Goal: Transaction & Acquisition: Download file/media

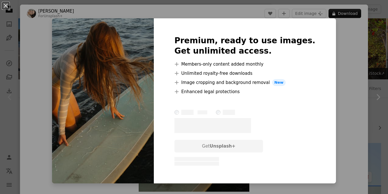
scroll to position [102, 0]
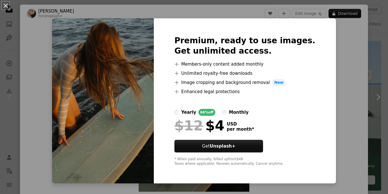
click at [339, 46] on div "An X shape Premium, ready to use images. Get unlimited access. A plus sign Memb…" at bounding box center [194, 97] width 388 height 194
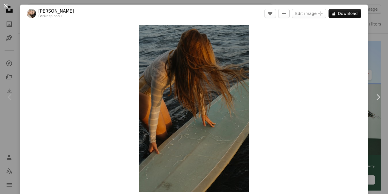
click at [6, 6] on button "An X shape" at bounding box center [5, 5] width 7 height 7
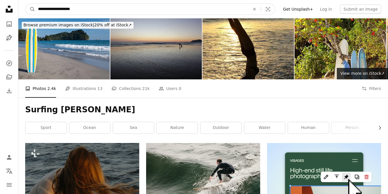
click at [101, 11] on input "**********" at bounding box center [141, 9] width 213 height 11
type input "**********"
click at [30, 9] on button "A magnifying glass" at bounding box center [30, 9] width 10 height 11
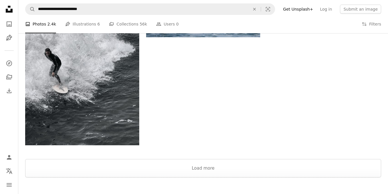
scroll to position [786, 0]
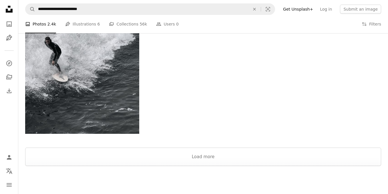
click at [279, 166] on div at bounding box center [203, 181] width 370 height 30
click at [279, 162] on button "Load more" at bounding box center [203, 156] width 356 height 18
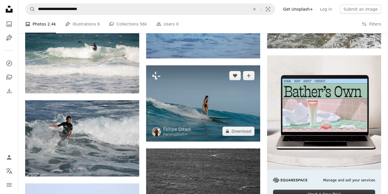
scroll to position [1564, 0]
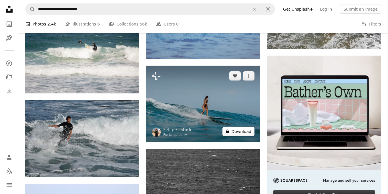
click at [236, 133] on button "A lock Download" at bounding box center [239, 131] width 32 height 9
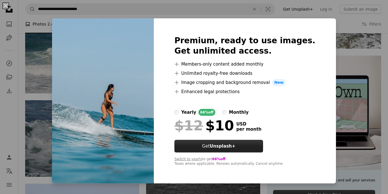
click at [222, 145] on button "Get Unsplash+" at bounding box center [219, 146] width 89 height 13
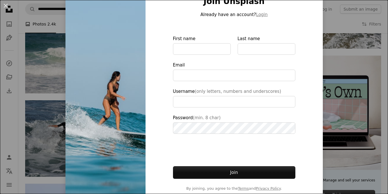
type input "**********"
click at [365, 60] on div "An X shape Join Unsplash Already have an account? Login First name Last name Em…" at bounding box center [194, 97] width 388 height 194
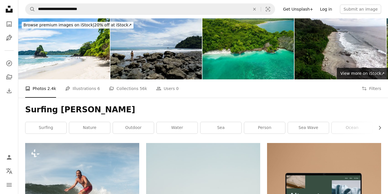
click at [330, 8] on link "Log in" at bounding box center [326, 9] width 19 height 9
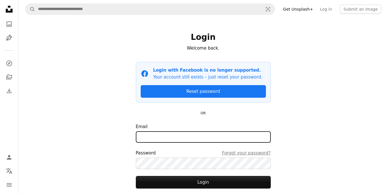
type input "**********"
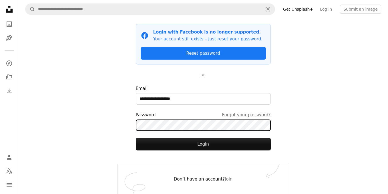
scroll to position [38, 0]
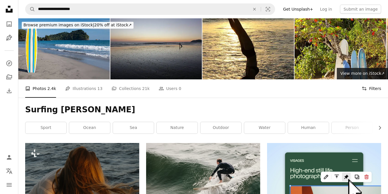
click at [373, 83] on button "Filters Filters" at bounding box center [371, 88] width 19 height 18
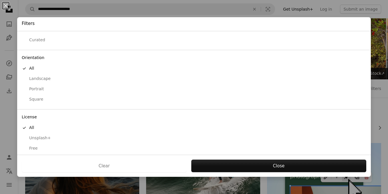
scroll to position [30, 0]
click at [34, 146] on div "Free" at bounding box center [194, 149] width 345 height 6
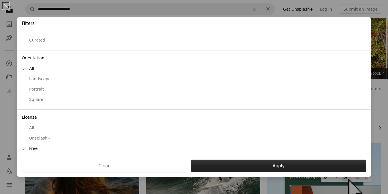
click at [253, 165] on button "Apply" at bounding box center [278, 165] width 175 height 13
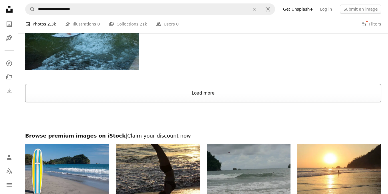
scroll to position [906, 0]
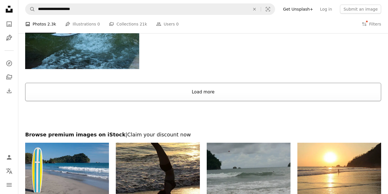
click at [235, 96] on button "Load more" at bounding box center [203, 92] width 356 height 18
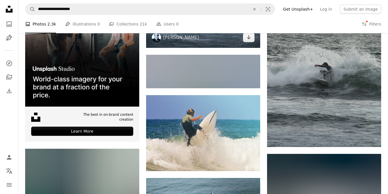
scroll to position [1148, 0]
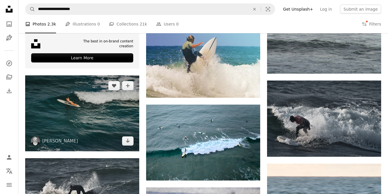
click at [67, 98] on img at bounding box center [82, 113] width 114 height 76
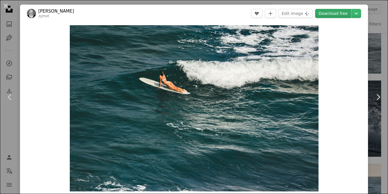
click at [340, 15] on link "Download free" at bounding box center [333, 13] width 36 height 9
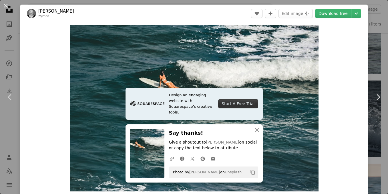
click at [376, 53] on div "An X shape Chevron left Chevron right Joao zymot A heart A plus sign Edit image…" at bounding box center [194, 97] width 388 height 194
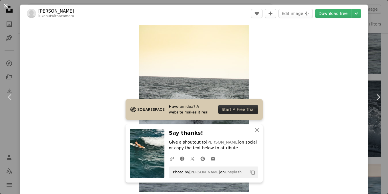
click at [6, 6] on button "An X shape" at bounding box center [5, 5] width 7 height 7
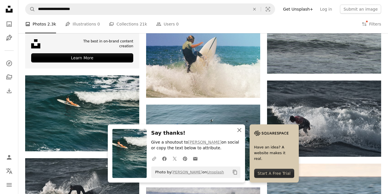
click at [241, 129] on icon "An X shape" at bounding box center [239, 129] width 7 height 7
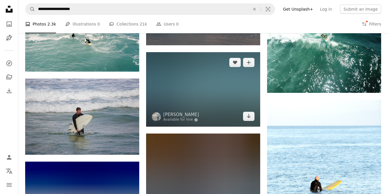
scroll to position [2910, 0]
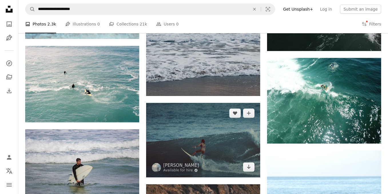
click at [241, 129] on img at bounding box center [203, 140] width 114 height 74
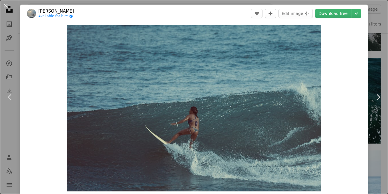
click at [372, 37] on div "An X shape Chevron left Chevron right Yachu Tsai Available for hire A checkmark…" at bounding box center [194, 97] width 388 height 194
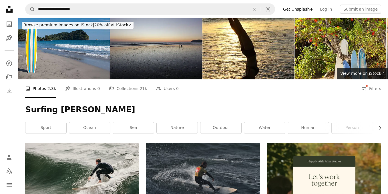
click at [308, 10] on link "Get Unsplash+" at bounding box center [298, 9] width 37 height 9
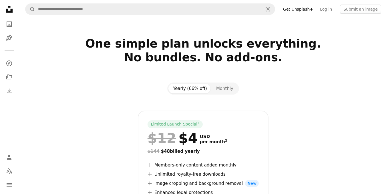
scroll to position [43, 0]
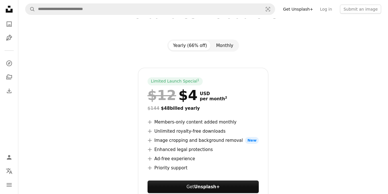
click at [227, 41] on button "Monthly" at bounding box center [225, 46] width 26 height 10
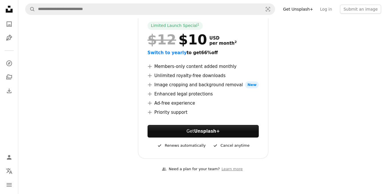
scroll to position [105, 0]
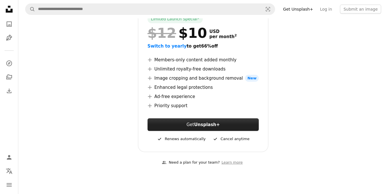
click at [220, 125] on button "Get Unsplash+" at bounding box center [203, 124] width 111 height 13
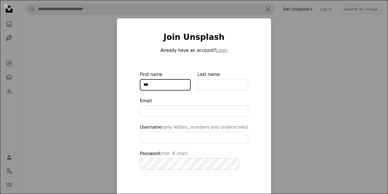
type input "***"
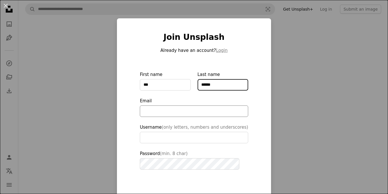
type input "*******"
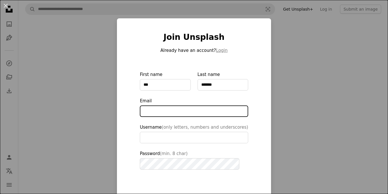
type input "*"
type input "**********"
type input "*"
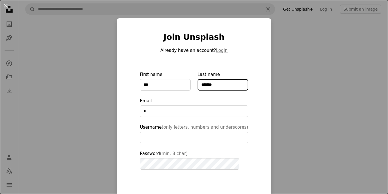
click at [225, 87] on input "*******" at bounding box center [223, 84] width 51 height 11
type input "*********"
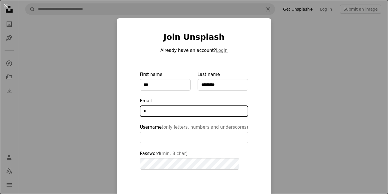
click at [187, 109] on input "*" at bounding box center [194, 110] width 108 height 11
type input "**********"
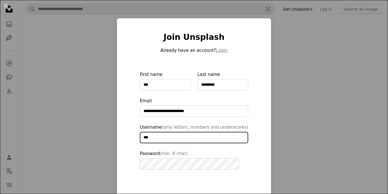
type input "***"
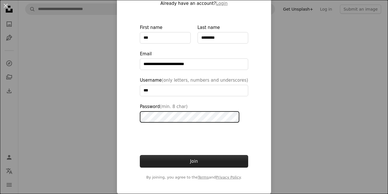
scroll to position [47, 0]
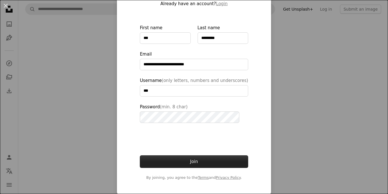
click at [169, 161] on button "Join" at bounding box center [194, 161] width 108 height 13
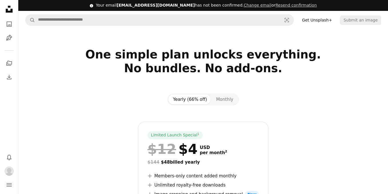
click at [12, 10] on icon at bounding box center [9, 9] width 7 height 7
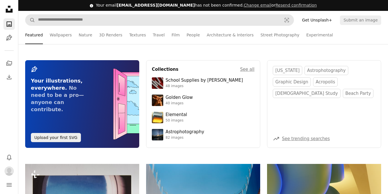
scroll to position [0, 0]
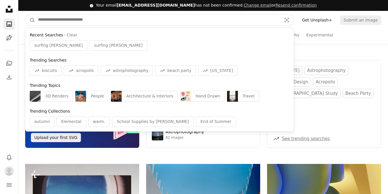
click at [73, 23] on input "Find visuals sitewide" at bounding box center [157, 20] width 245 height 11
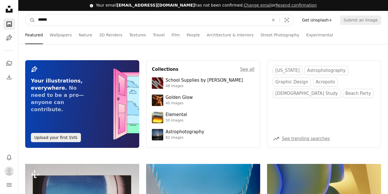
type input "*******"
click at [30, 20] on button "A magnifying glass" at bounding box center [30, 20] width 10 height 11
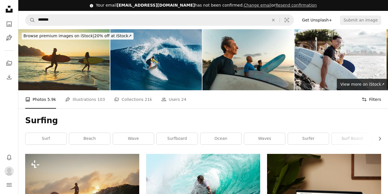
click at [378, 99] on button "Filters Filters" at bounding box center [371, 99] width 19 height 18
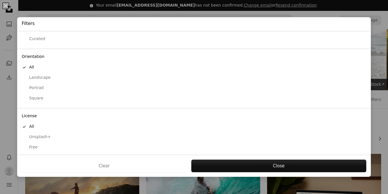
scroll to position [30, 0]
click at [35, 146] on div "Free" at bounding box center [194, 149] width 345 height 6
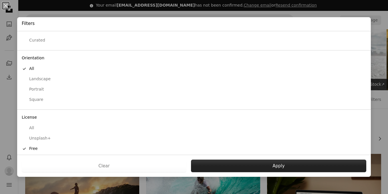
click at [220, 165] on button "Apply" at bounding box center [278, 165] width 175 height 13
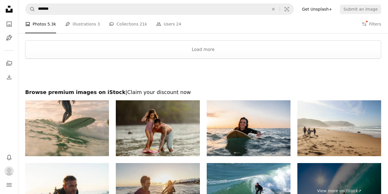
scroll to position [965, 0]
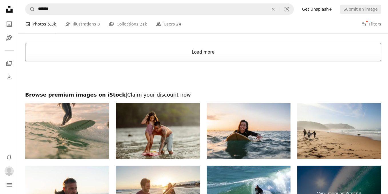
click at [200, 54] on button "Load more" at bounding box center [203, 52] width 356 height 18
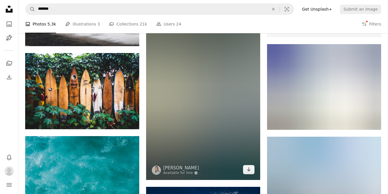
scroll to position [2011, 0]
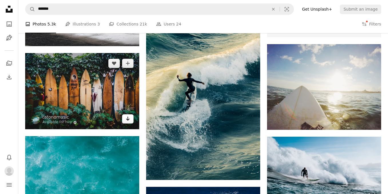
click at [128, 119] on icon "Download" at bounding box center [128, 118] width 4 height 4
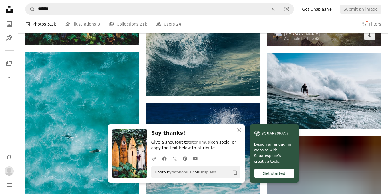
scroll to position [2149, 0]
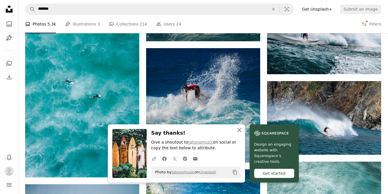
click at [239, 130] on icon "button" at bounding box center [239, 130] width 4 height 4
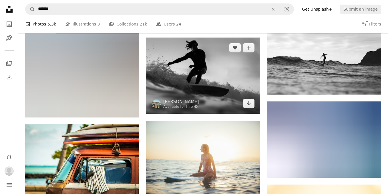
scroll to position [2676, 0]
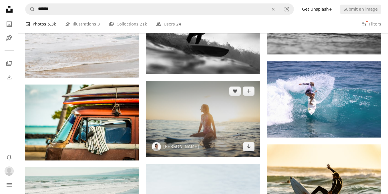
click at [229, 124] on img at bounding box center [203, 119] width 114 height 76
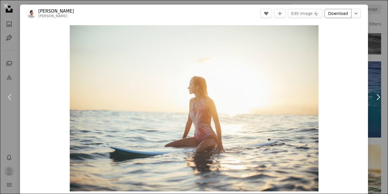
click at [337, 16] on link "Download" at bounding box center [338, 13] width 27 height 9
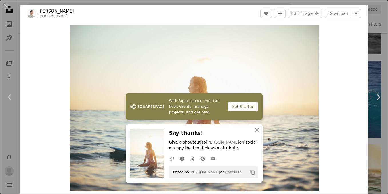
click at [378, 39] on div "An X shape Chevron left Chevron right [PERSON_NAME] chrisosmond A heart A plus …" at bounding box center [194, 97] width 388 height 194
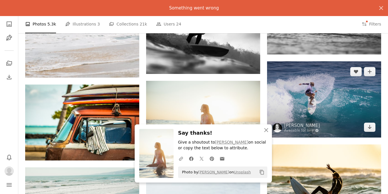
scroll to position [2777, 0]
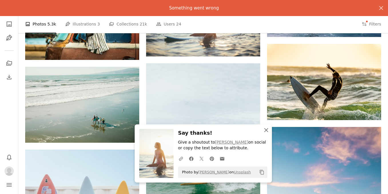
click at [264, 131] on icon "An X shape" at bounding box center [266, 129] width 7 height 7
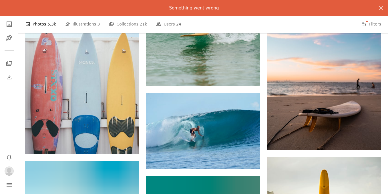
scroll to position [2884, 0]
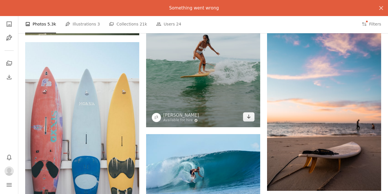
click at [231, 88] on img at bounding box center [203, 41] width 114 height 171
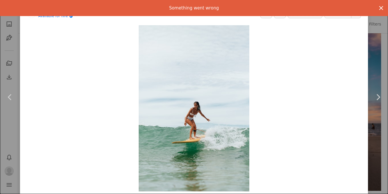
click at [379, 8] on icon "An X shape" at bounding box center [381, 8] width 7 height 7
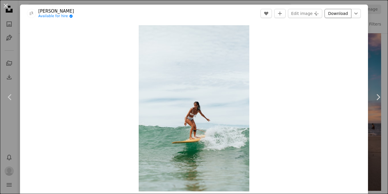
click at [339, 13] on link "Download" at bounding box center [338, 13] width 27 height 9
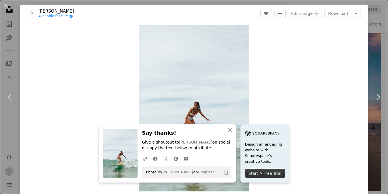
click at [372, 61] on div "An X shape Chevron left Chevron right [PERSON_NAME] Available for hire A checkm…" at bounding box center [194, 97] width 388 height 194
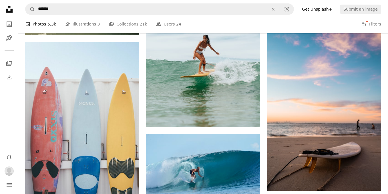
click at [372, 61] on img at bounding box center [324, 104] width 114 height 171
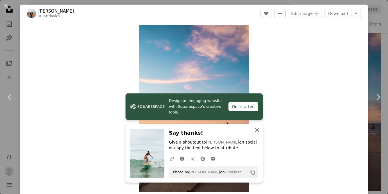
click at [258, 131] on icon "An X shape" at bounding box center [257, 129] width 7 height 7
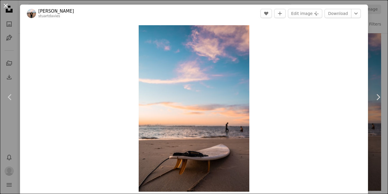
click at [7, 6] on button "An X shape" at bounding box center [5, 5] width 7 height 7
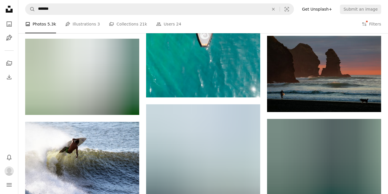
scroll to position [3211, 0]
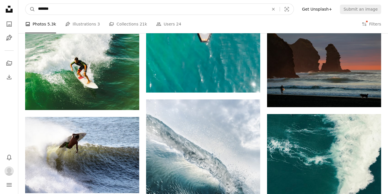
click at [80, 13] on input "*******" at bounding box center [151, 9] width 232 height 11
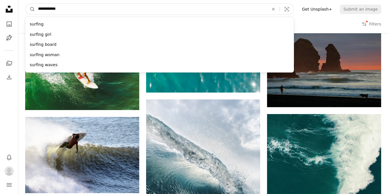
type input "**********"
click at [30, 9] on button "A magnifying glass" at bounding box center [30, 9] width 10 height 11
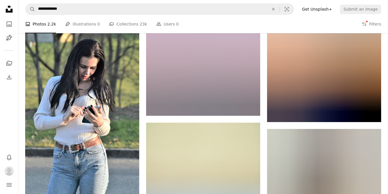
scroll to position [792, 0]
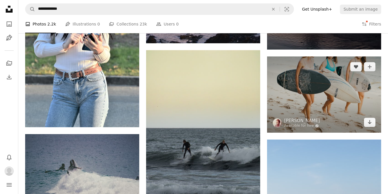
click at [327, 76] on img at bounding box center [324, 94] width 114 height 76
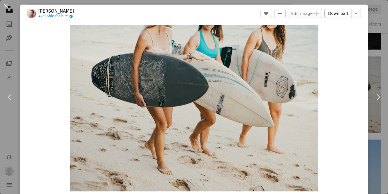
click at [337, 12] on link "Download" at bounding box center [338, 13] width 27 height 9
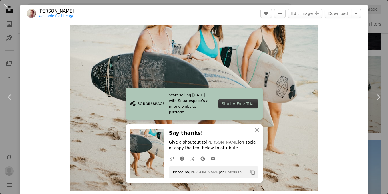
click at [378, 40] on div "An X shape Chevron left Chevron right Didi Paul Available for hire A checkmark …" at bounding box center [194, 97] width 388 height 194
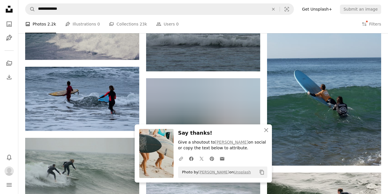
scroll to position [943, 0]
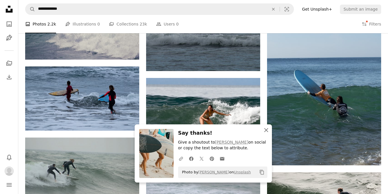
click at [268, 131] on icon "An X shape" at bounding box center [266, 129] width 7 height 7
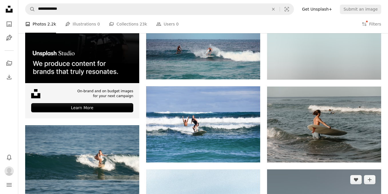
scroll to position [1288, 0]
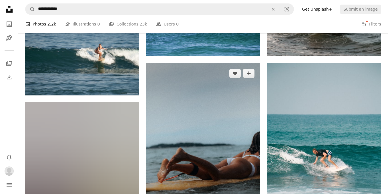
click at [201, 134] on img at bounding box center [203, 148] width 114 height 171
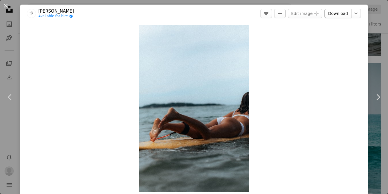
click at [343, 15] on link "Download" at bounding box center [338, 13] width 27 height 9
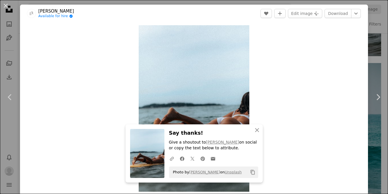
click at [379, 34] on div "An X shape Chevron left Chevron right [PERSON_NAME] Available for hire A checkm…" at bounding box center [194, 97] width 388 height 194
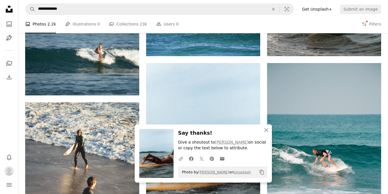
click at [379, 34] on img at bounding box center [324, 18] width 114 height 76
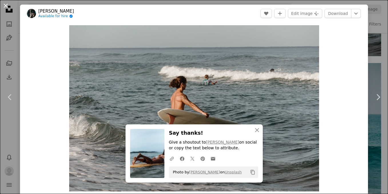
click at [5, 8] on button "An X shape" at bounding box center [5, 5] width 7 height 7
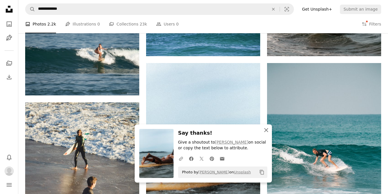
click at [263, 132] on icon "An X shape" at bounding box center [266, 129] width 7 height 7
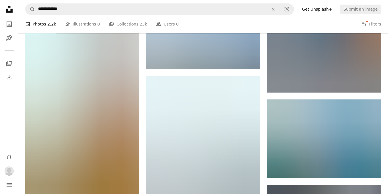
scroll to position [5592, 0]
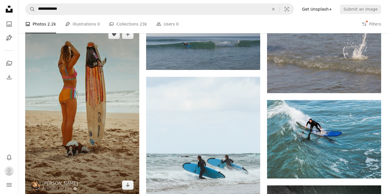
click at [125, 129] on img at bounding box center [82, 109] width 114 height 171
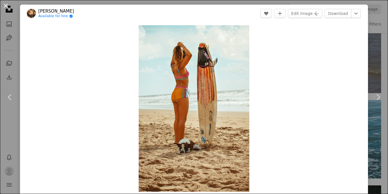
click at [5, 6] on button "An X shape" at bounding box center [5, 5] width 7 height 7
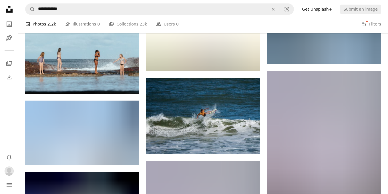
scroll to position [10328, 0]
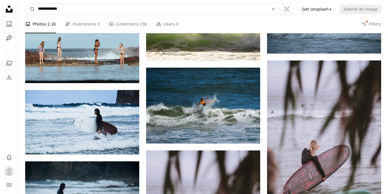
click at [103, 5] on input "**********" at bounding box center [151, 9] width 232 height 11
type input "**********"
click at [30, 9] on button "A magnifying glass" at bounding box center [30, 9] width 10 height 11
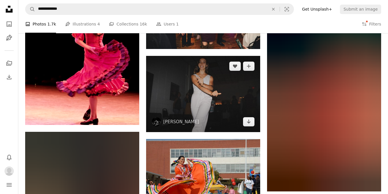
scroll to position [1426, 0]
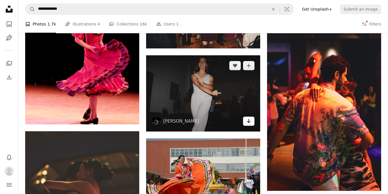
click at [250, 121] on icon "Download" at bounding box center [249, 121] width 4 height 4
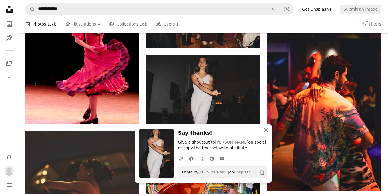
click at [266, 130] on icon "An X shape" at bounding box center [266, 129] width 7 height 7
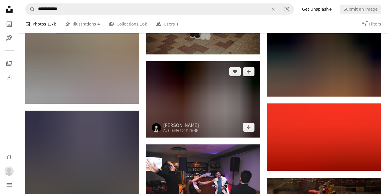
scroll to position [5444, 0]
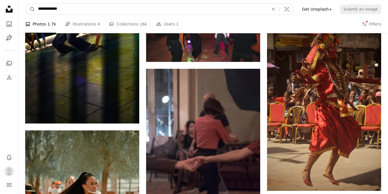
click at [108, 9] on input "**********" at bounding box center [151, 9] width 232 height 11
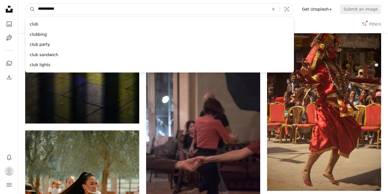
type input "**********"
click at [30, 9] on button "A magnifying glass" at bounding box center [30, 9] width 10 height 11
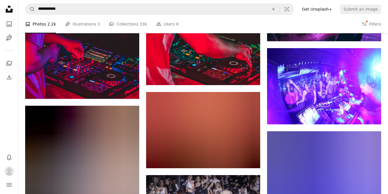
scroll to position [2207, 0]
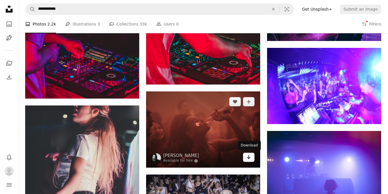
click at [251, 159] on icon "Arrow pointing down" at bounding box center [249, 156] width 5 height 7
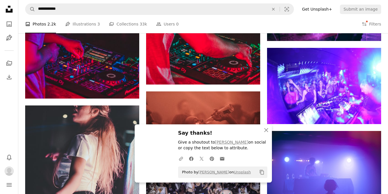
scroll to position [2236, 0]
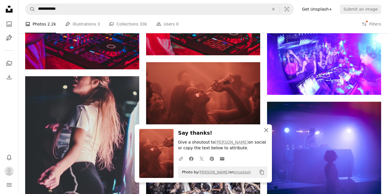
click at [269, 127] on icon "An X shape" at bounding box center [266, 129] width 7 height 7
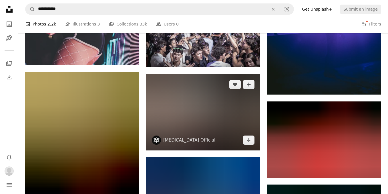
scroll to position [2394, 0]
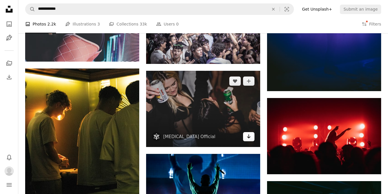
click at [248, 136] on icon "Arrow pointing down" at bounding box center [249, 136] width 5 height 7
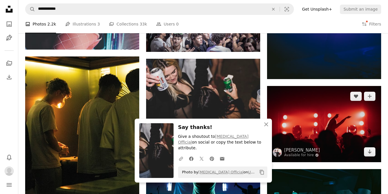
scroll to position [2427, 0]
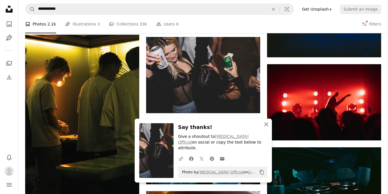
click at [264, 128] on icon "An X shape" at bounding box center [266, 124] width 7 height 7
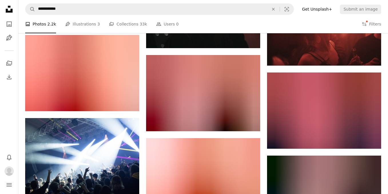
scroll to position [3537, 0]
